Goal: Use online tool/utility: Utilize a website feature to perform a specific function

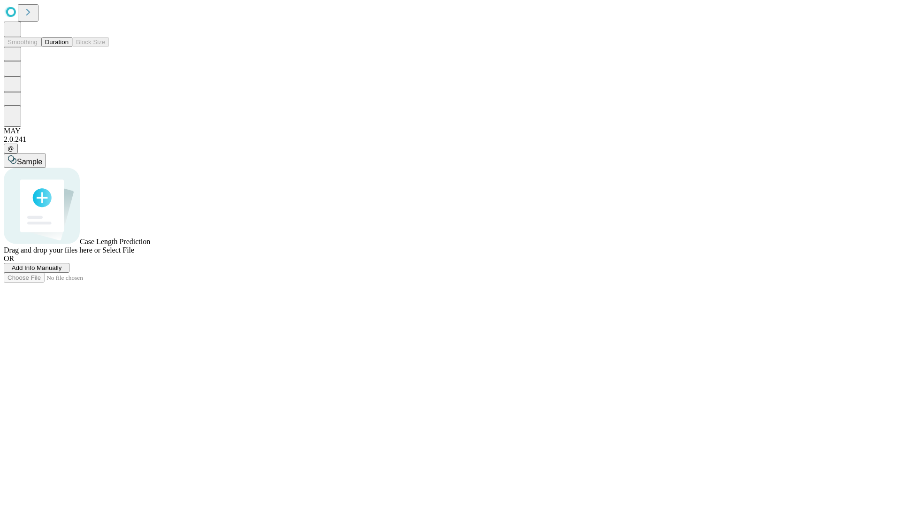
click at [68, 47] on button "Duration" at bounding box center [56, 42] width 31 height 10
click at [62, 271] on span "Add Info Manually" at bounding box center [37, 267] width 50 height 7
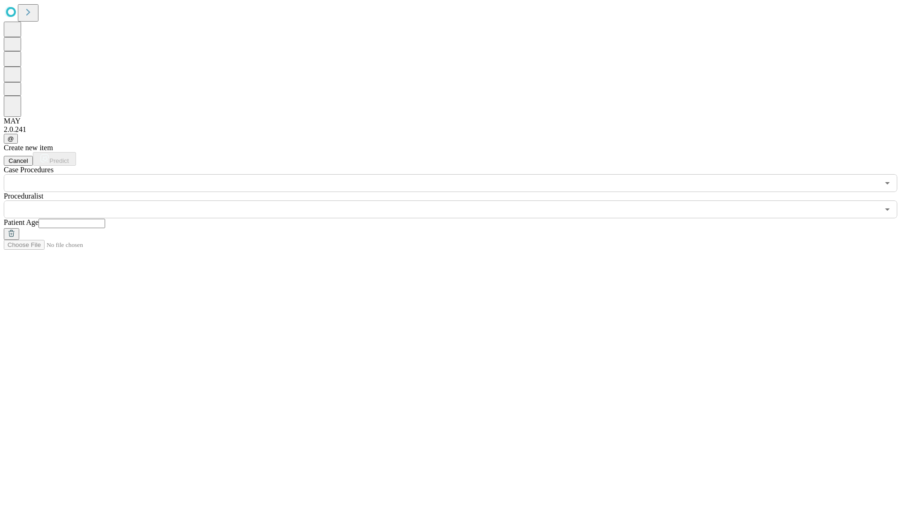
click at [105, 219] on input "text" at bounding box center [71, 223] width 67 height 9
type input "**"
click at [457, 200] on input "text" at bounding box center [441, 209] width 875 height 18
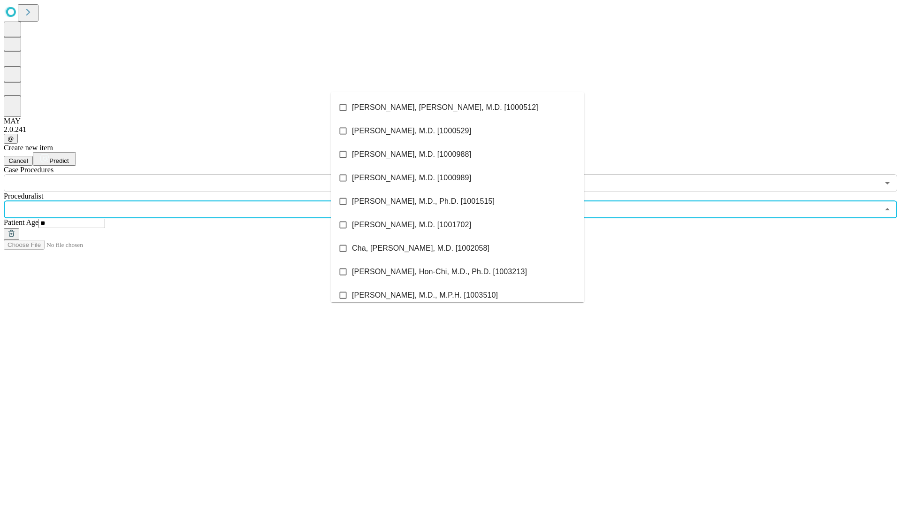
click at [457, 107] on li "[PERSON_NAME], [PERSON_NAME], M.D. [1000512]" at bounding box center [457, 107] width 253 height 23
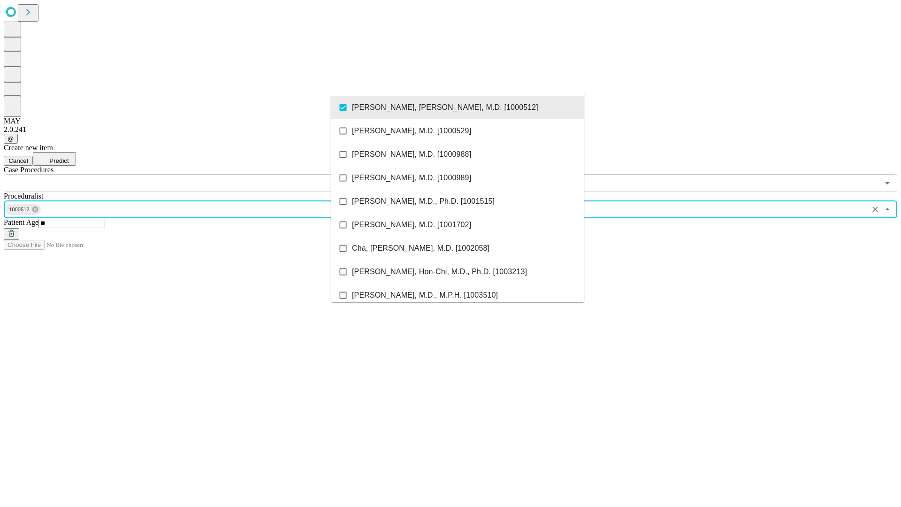
click at [197, 174] on input "text" at bounding box center [441, 183] width 875 height 18
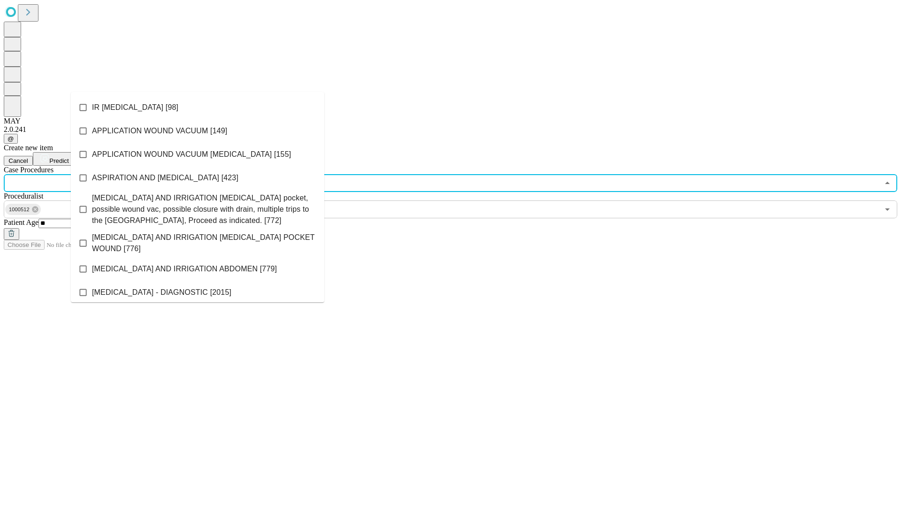
click at [198, 107] on li "IR [MEDICAL_DATA] [98]" at bounding box center [197, 107] width 253 height 23
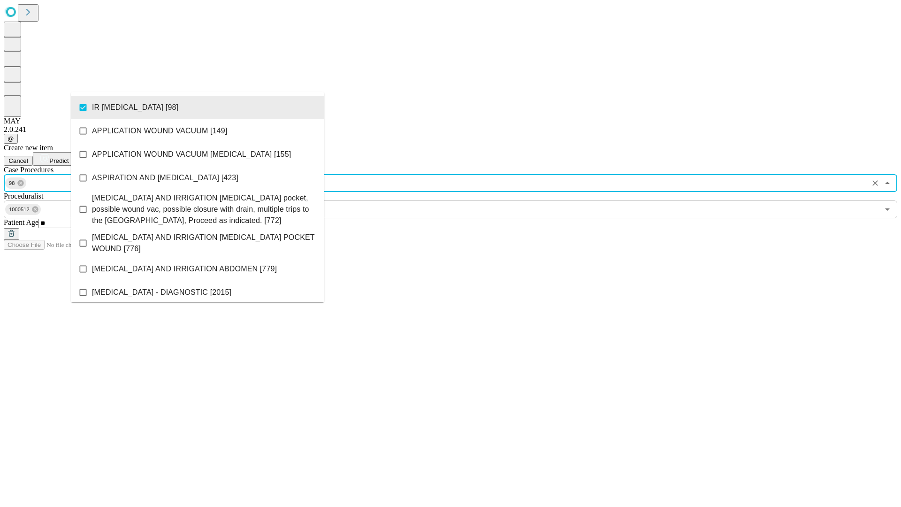
click at [68, 157] on span "Predict" at bounding box center [58, 160] width 19 height 7
